Goal: Task Accomplishment & Management: Use online tool/utility

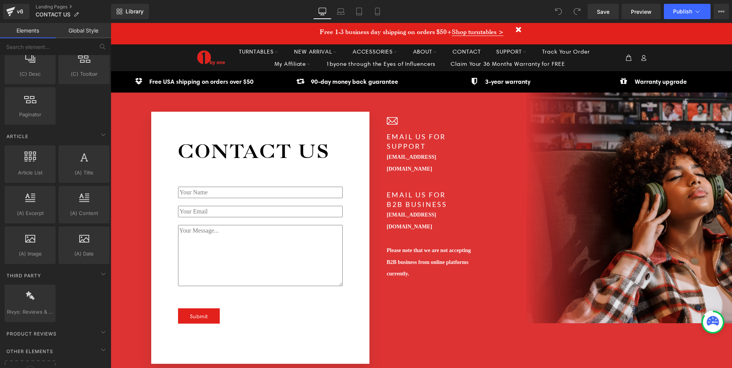
scroll to position [1376, 0]
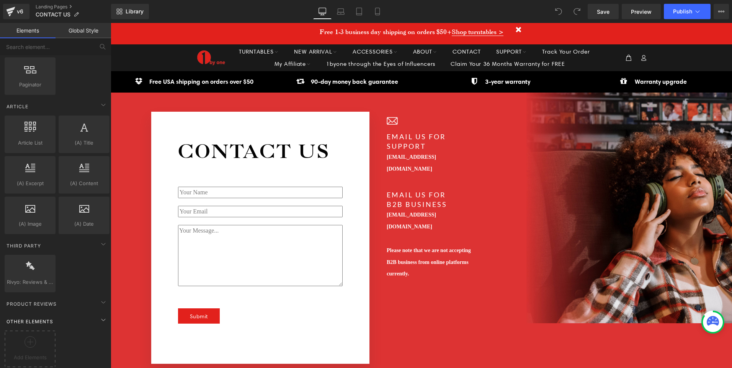
click at [92, 314] on div "Other Elements" at bounding box center [57, 321] width 108 height 15
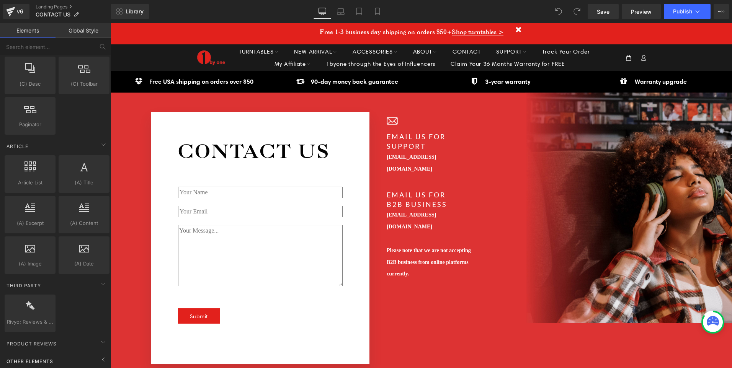
click at [86, 355] on div "Other Elements" at bounding box center [57, 361] width 108 height 15
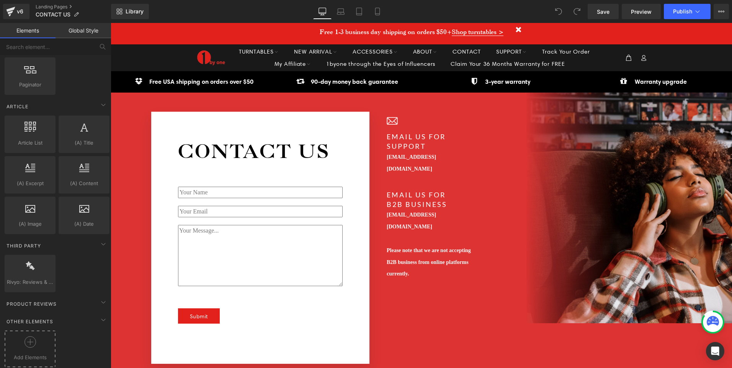
click at [35, 339] on div at bounding box center [30, 345] width 47 height 17
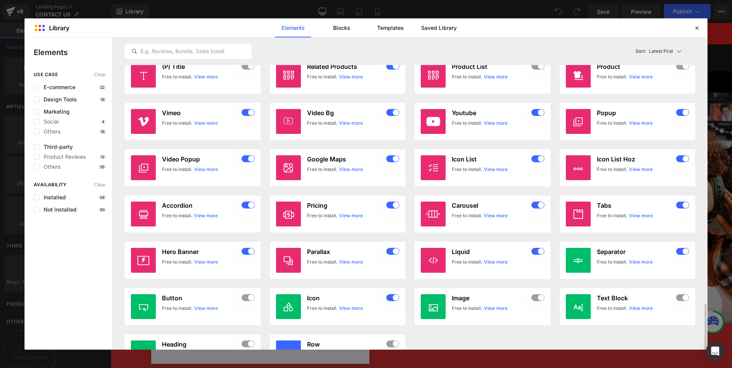
scroll to position [879, 0]
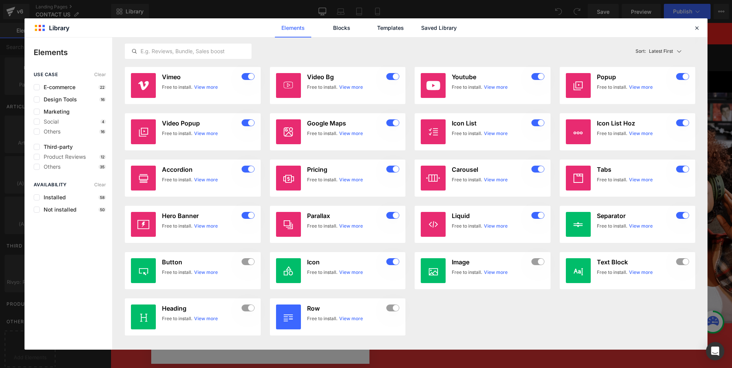
click at [0, 0] on div "Others 35" at bounding box center [0, 0] width 0 height 0
click at [0, 0] on span "Others" at bounding box center [0, 0] width 0 height 0
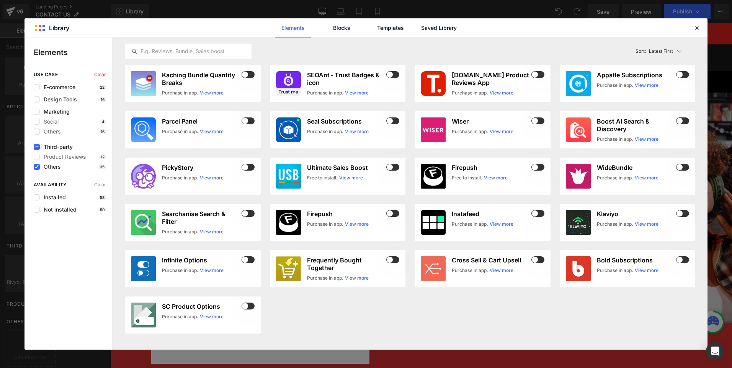
scroll to position [0, 0]
click at [0, 0] on span "Product Reviews" at bounding box center [0, 0] width 0 height 0
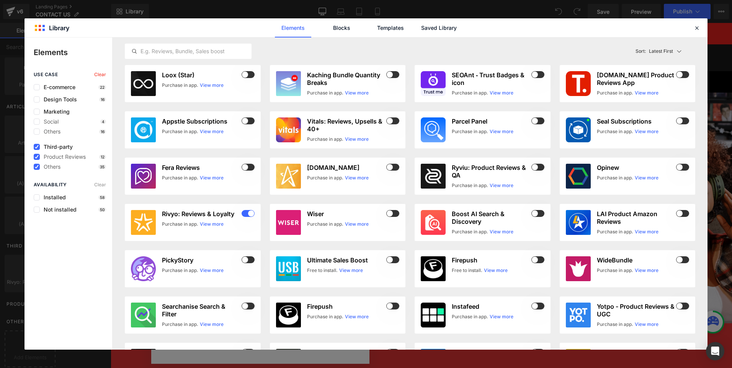
click at [0, 0] on div "Others 35" at bounding box center [0, 0] width 0 height 0
click at [0, 0] on span "Others" at bounding box center [0, 0] width 0 height 0
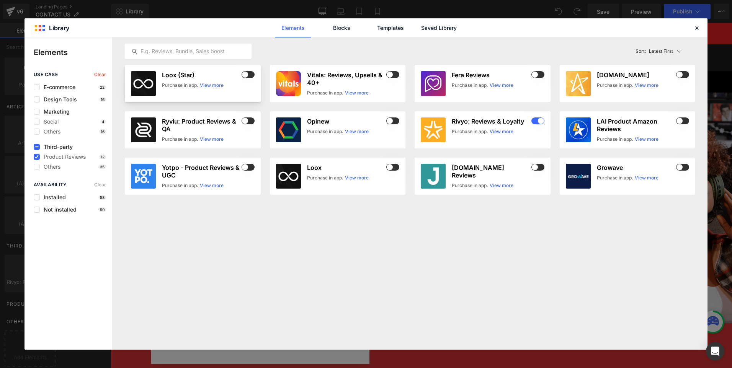
click at [0, 0] on h3 "Loox (Star)" at bounding box center [0, 0] width 0 height 0
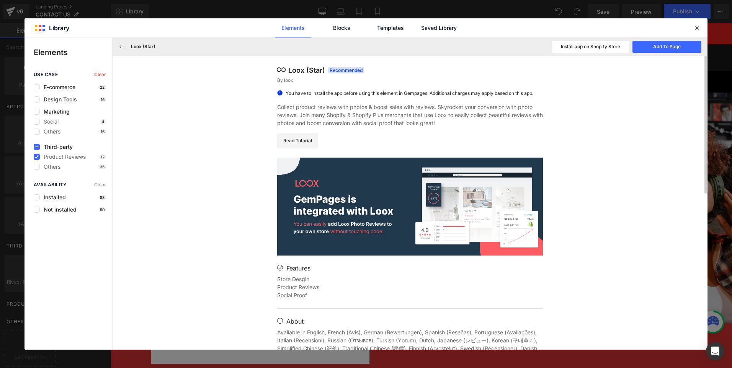
drag, startPoint x: 116, startPoint y: 45, endPoint x: 119, endPoint y: 48, distance: 4.1
click at [0, 0] on button at bounding box center [0, 0] width 0 height 0
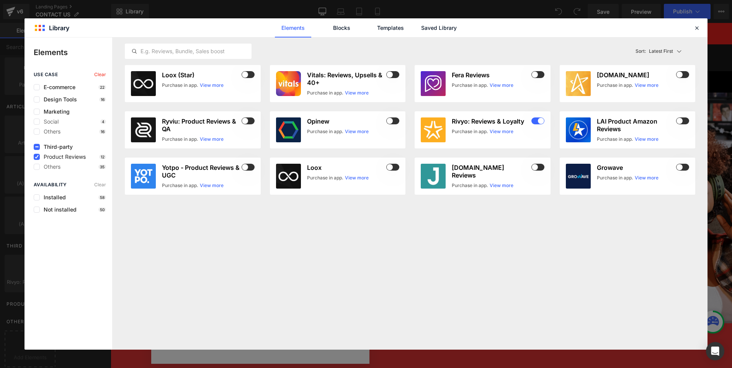
click at [0, 0] on span "Product Reviews" at bounding box center [0, 0] width 0 height 0
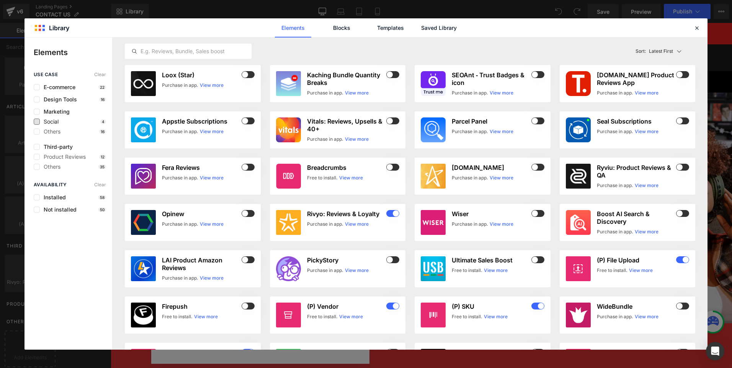
click at [0, 0] on span "Social" at bounding box center [0, 0] width 0 height 0
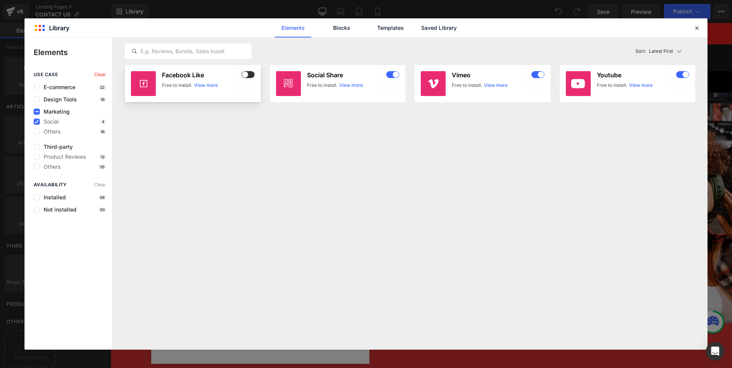
click at [201, 85] on link "View more" at bounding box center [206, 85] width 24 height 7
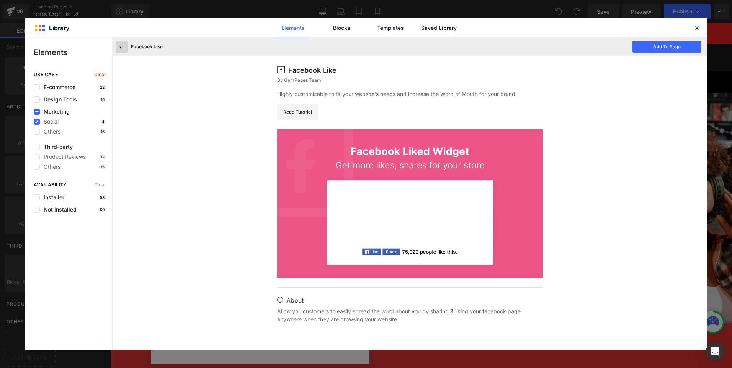
click at [0, 0] on icon at bounding box center [0, 0] width 0 height 0
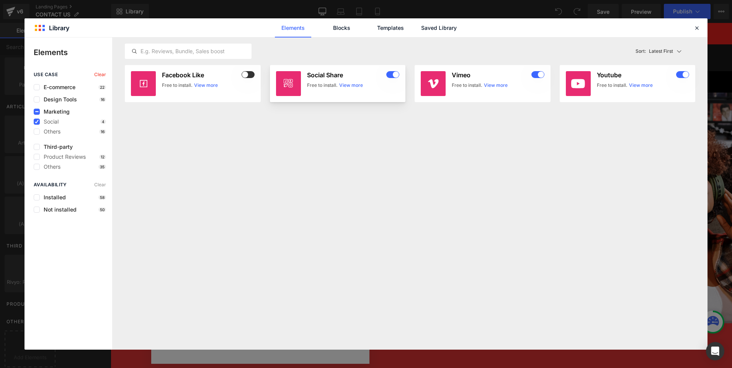
click at [0, 0] on link "View more" at bounding box center [0, 0] width 0 height 0
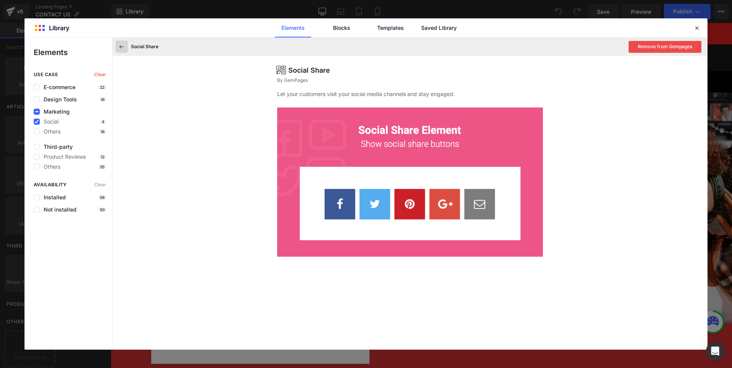
click at [0, 0] on button at bounding box center [0, 0] width 0 height 0
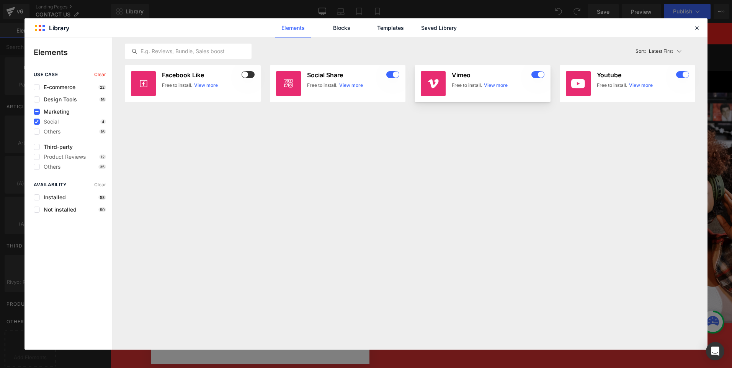
click at [0, 0] on link "View more" at bounding box center [0, 0] width 0 height 0
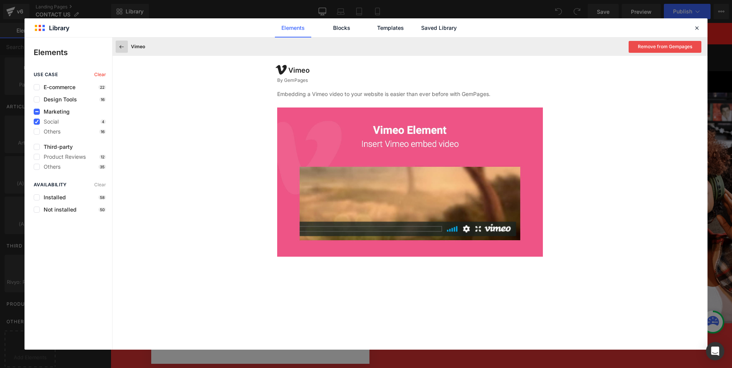
click at [120, 49] on icon at bounding box center [121, 46] width 7 height 7
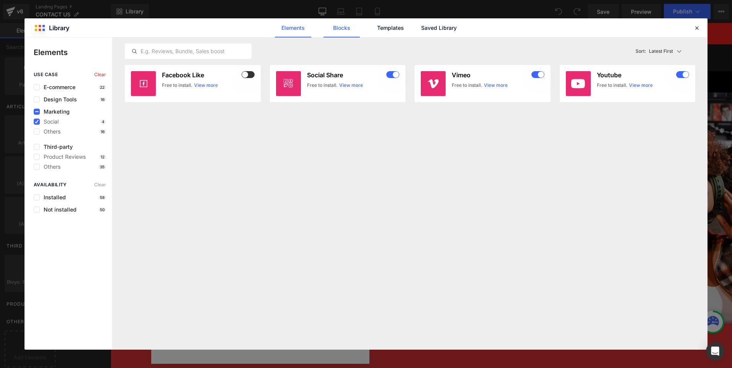
click at [0, 0] on link "Blocks" at bounding box center [0, 0] width 0 height 0
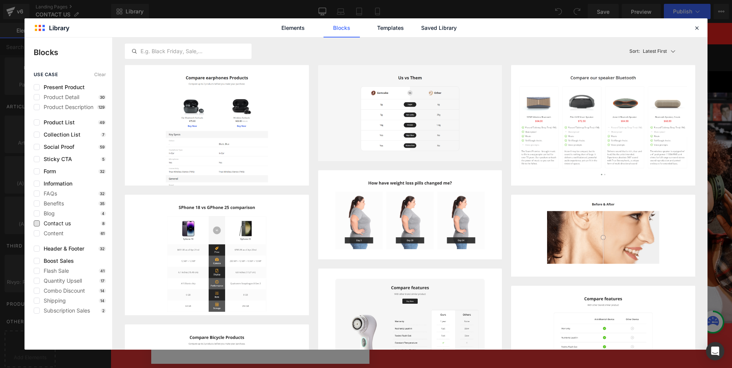
click at [0, 0] on span "Contact us" at bounding box center [0, 0] width 0 height 0
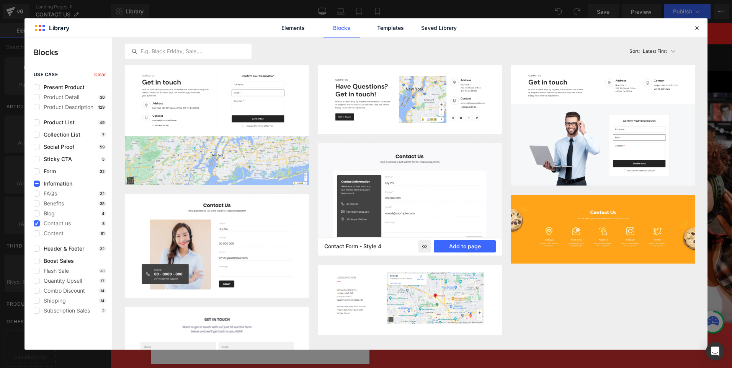
scroll to position [38, 0]
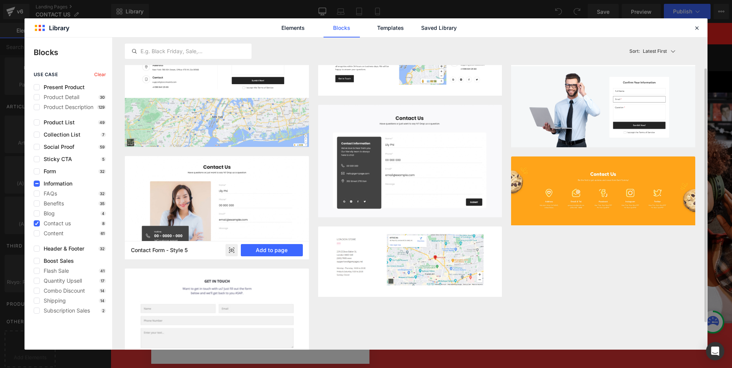
click at [231, 252] on icon at bounding box center [231, 250] width 5 height 3
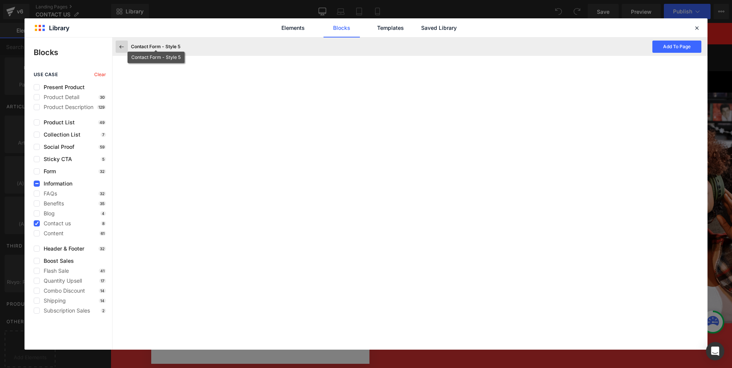
click at [121, 46] on icon at bounding box center [121, 46] width 7 height 7
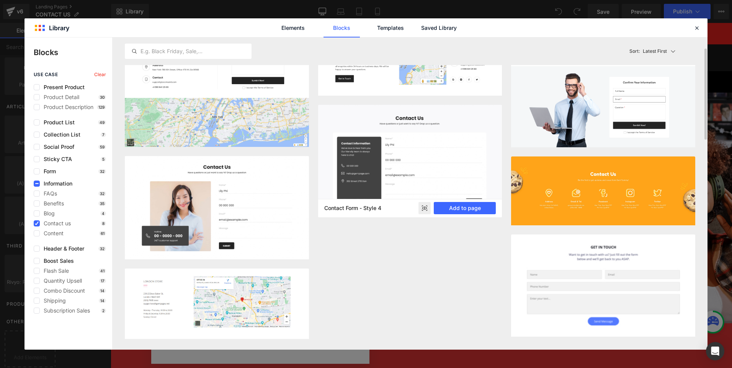
scroll to position [0, 0]
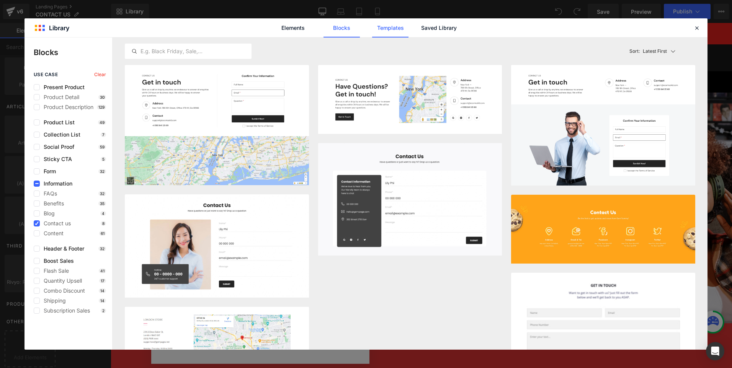
click at [0, 0] on link "Templates" at bounding box center [0, 0] width 0 height 0
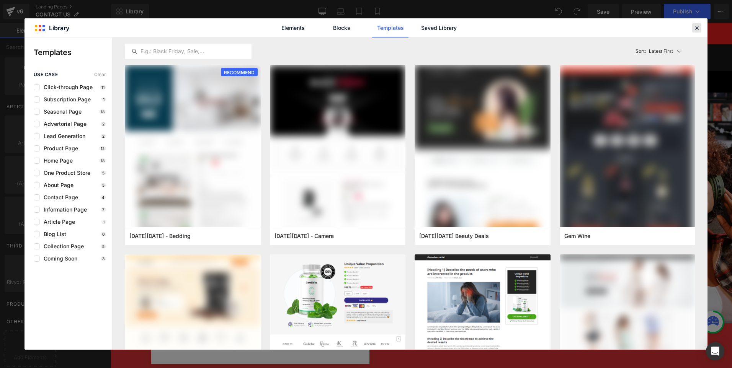
click at [0, 0] on icon at bounding box center [0, 0] width 0 height 0
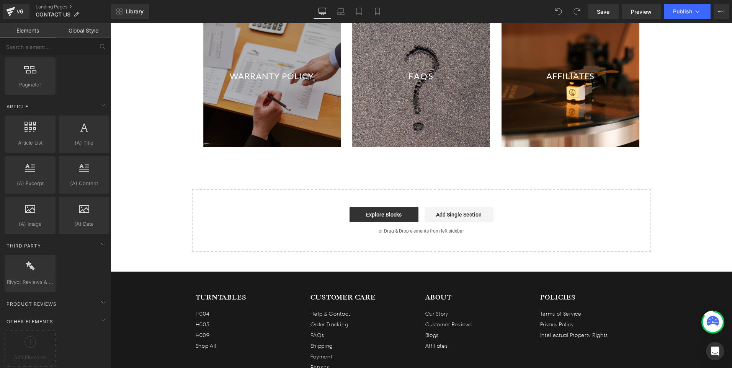
scroll to position [766, 0]
